Goal: Transaction & Acquisition: Purchase product/service

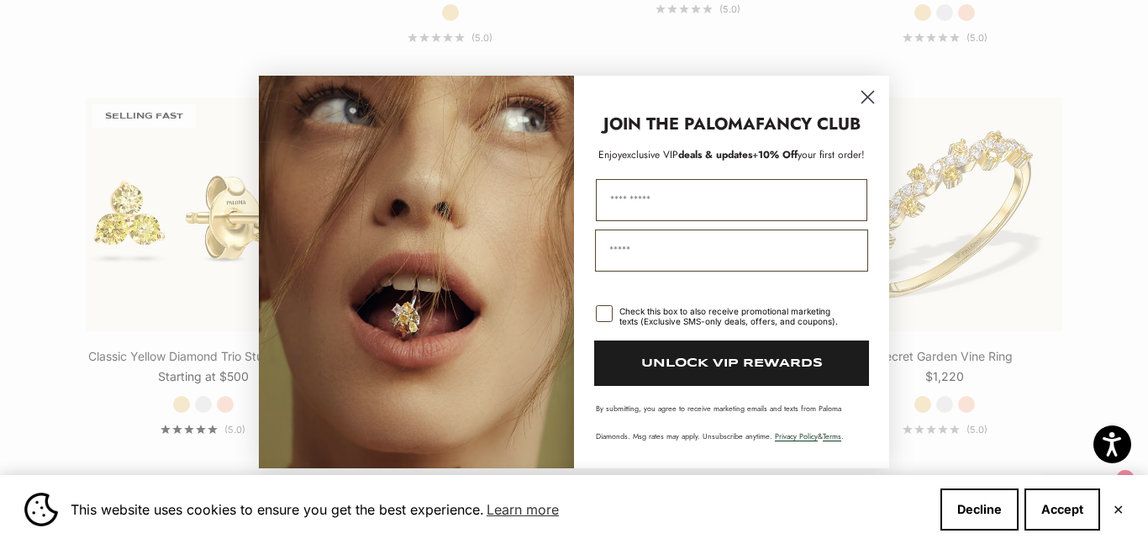
scroll to position [1671, 0]
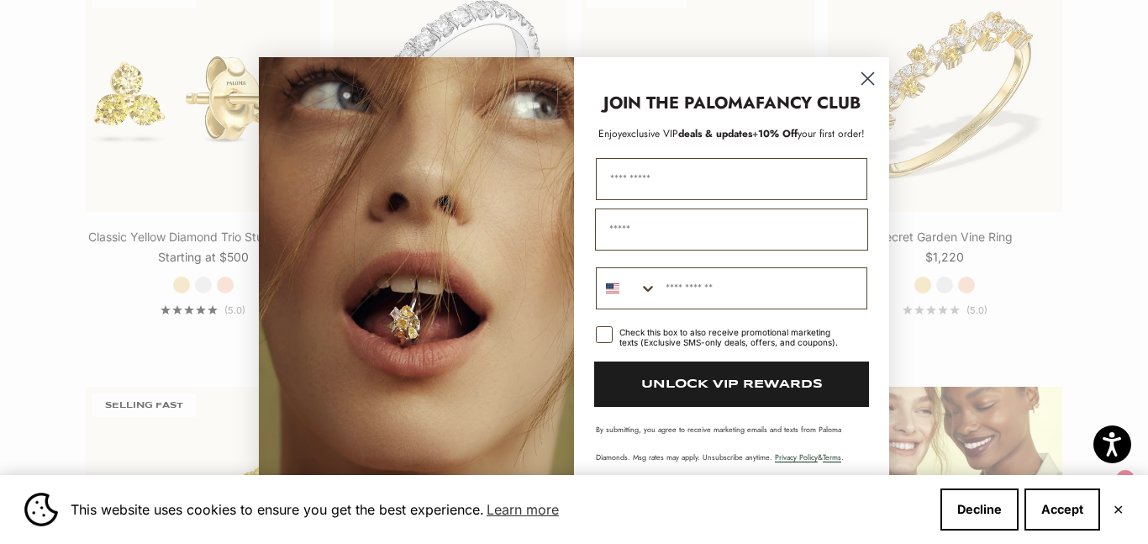
click at [866, 80] on circle "Close dialog" at bounding box center [868, 78] width 28 height 28
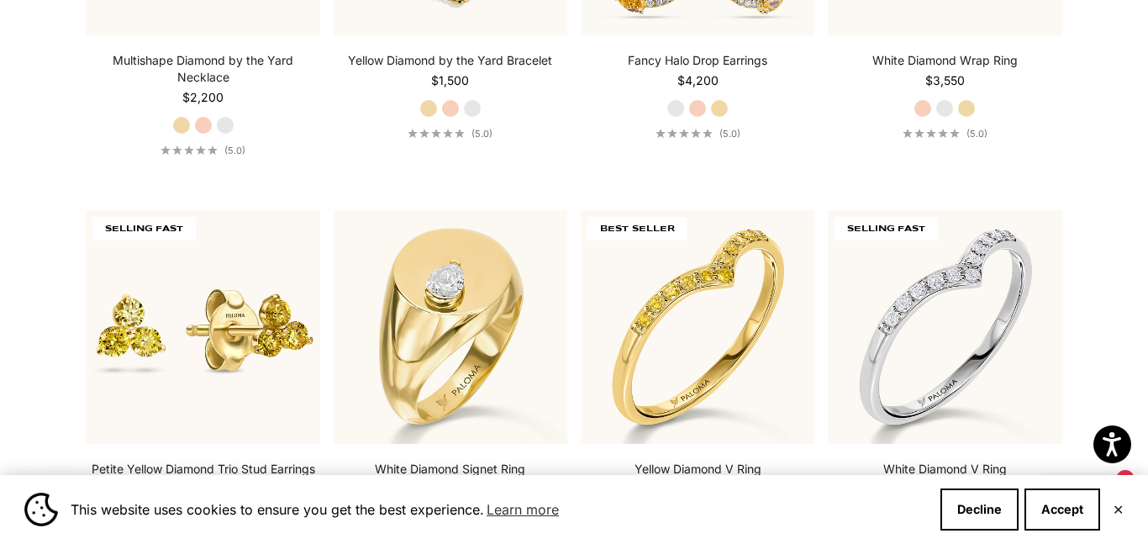
scroll to position [4292, 0]
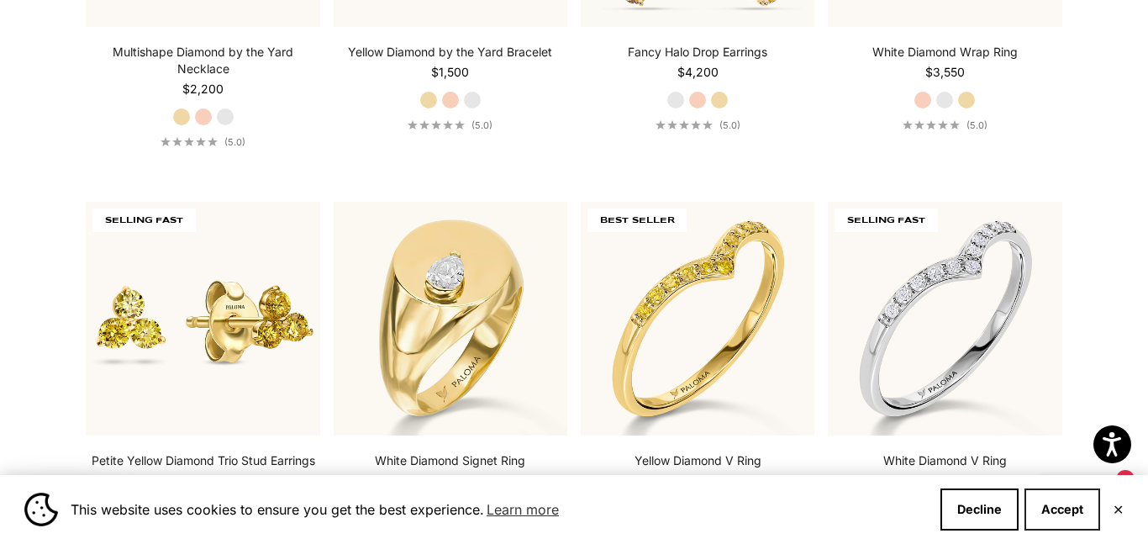
click at [1071, 513] on button "Accept" at bounding box center [1062, 509] width 76 height 42
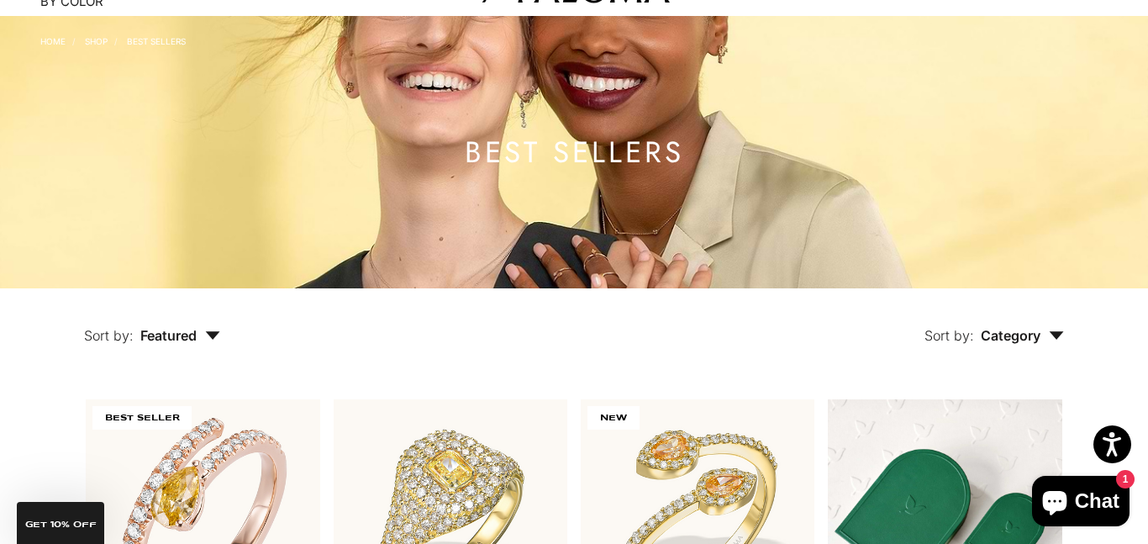
scroll to position [0, 0]
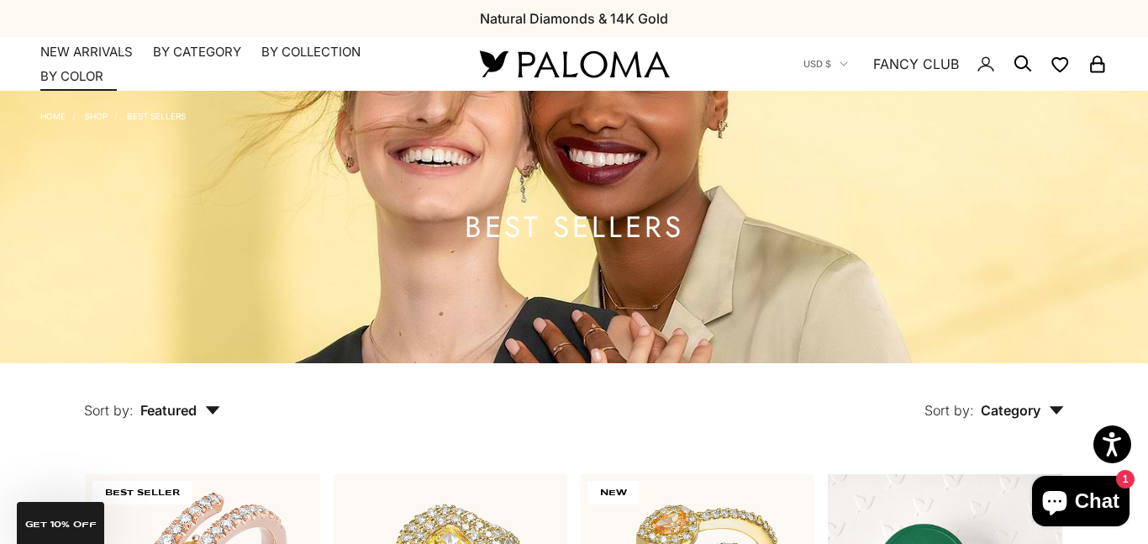
click at [85, 47] on link "NEW ARRIVALS" at bounding box center [86, 52] width 92 height 17
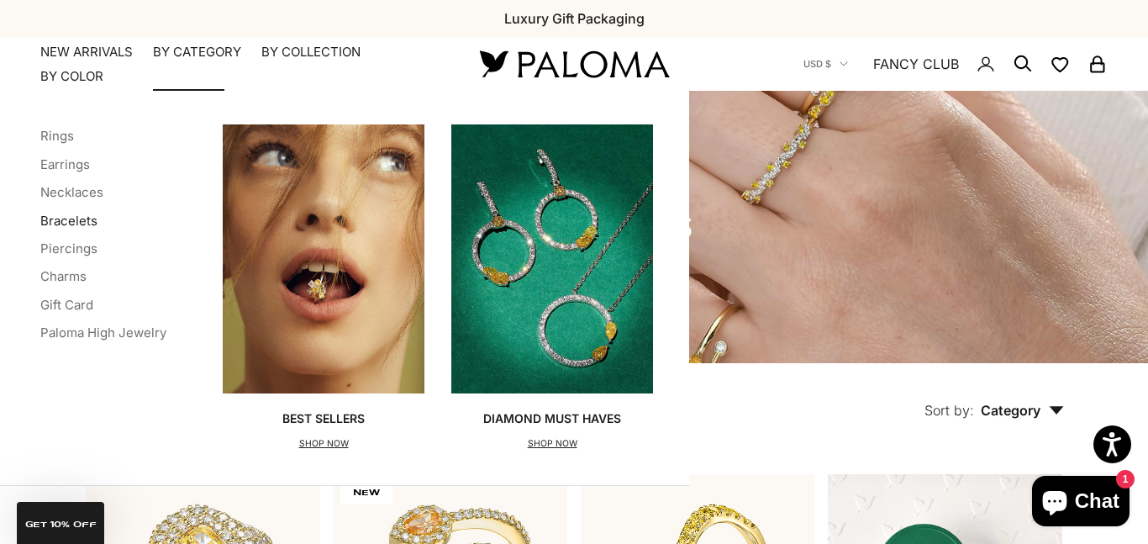
click at [79, 223] on link "Bracelets" at bounding box center [68, 221] width 57 height 16
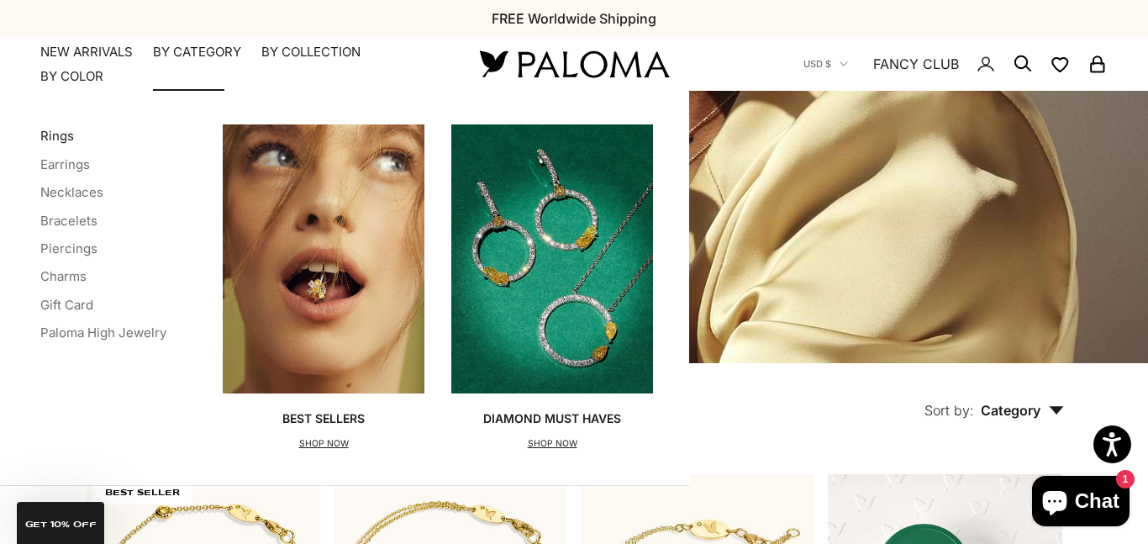
click at [58, 135] on link "Rings" at bounding box center [57, 136] width 34 height 16
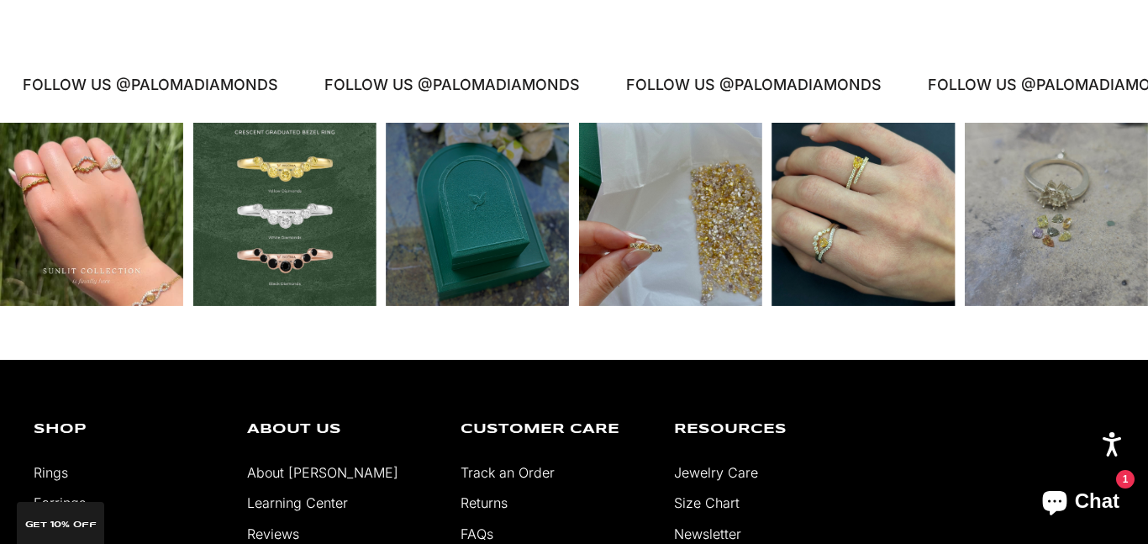
scroll to position [5294, 0]
